Goal: Information Seeking & Learning: Check status

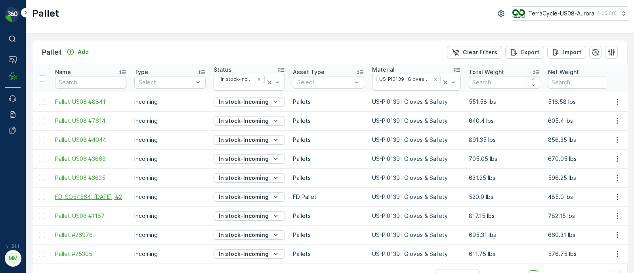
scroll to position [23, 0]
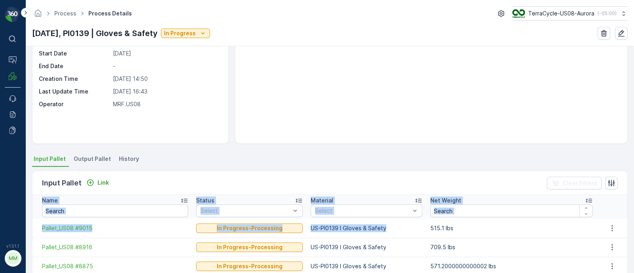
scroll to position [68, 0]
click at [68, 15] on link "Process" at bounding box center [65, 13] width 22 height 7
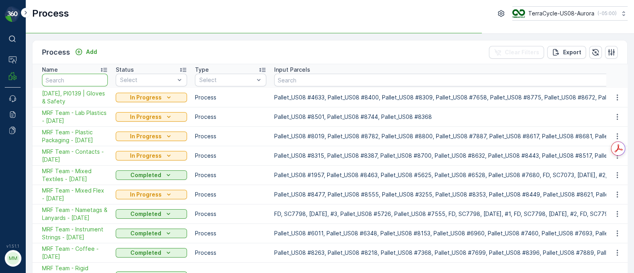
click at [76, 80] on input "text" at bounding box center [75, 80] width 66 height 13
type input "gloves"
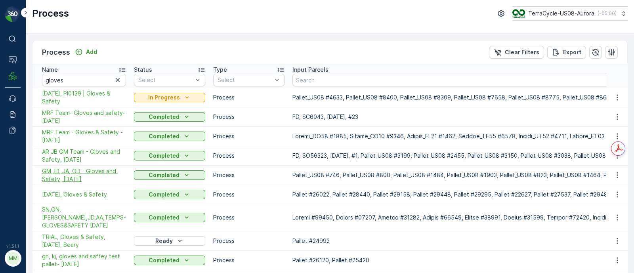
click at [66, 178] on span "GM, ID, JA, OD - Gloves and Safety, 3/5/25" at bounding box center [84, 175] width 84 height 16
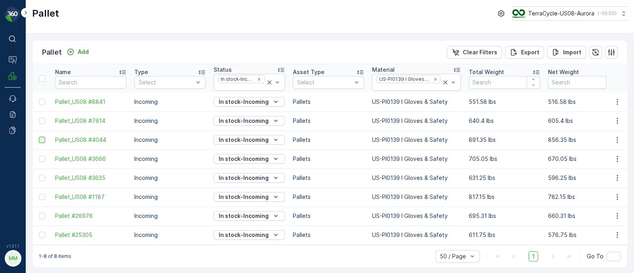
drag, startPoint x: 279, startPoint y: 234, endPoint x: 41, endPoint y: 139, distance: 256.3
copy tbody "Pallet_US08 #4044 Incoming In stock-Incoming Pallets US-PI0139 I Gloves & Safet…"
